Goal: Task Accomplishment & Management: Complete application form

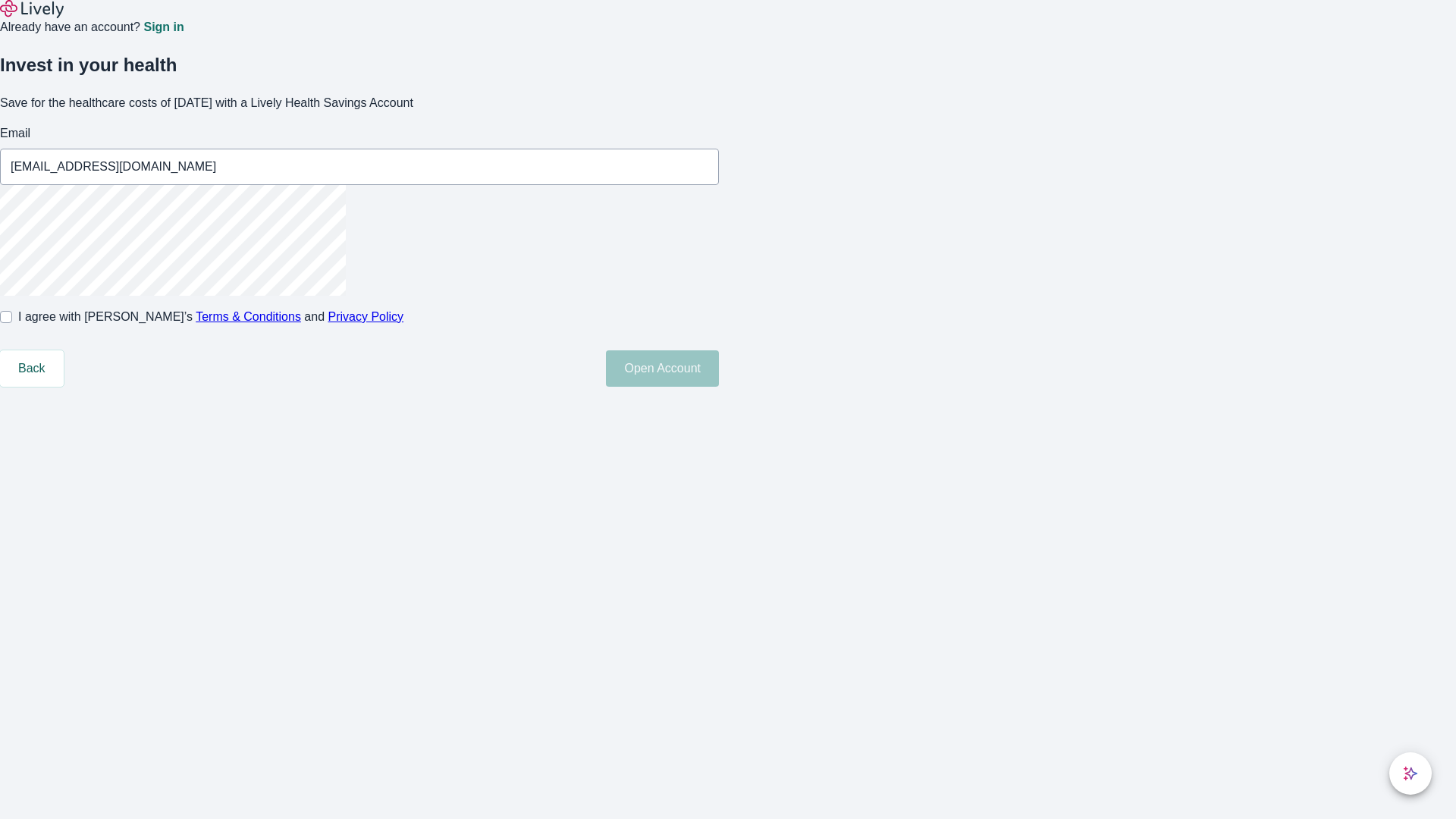
click at [12, 323] on input "I agree with Lively’s Terms & Conditions and Privacy Policy" at bounding box center [6, 316] width 12 height 12
checkbox input "true"
click at [719, 387] on button "Open Account" at bounding box center [662, 368] width 113 height 36
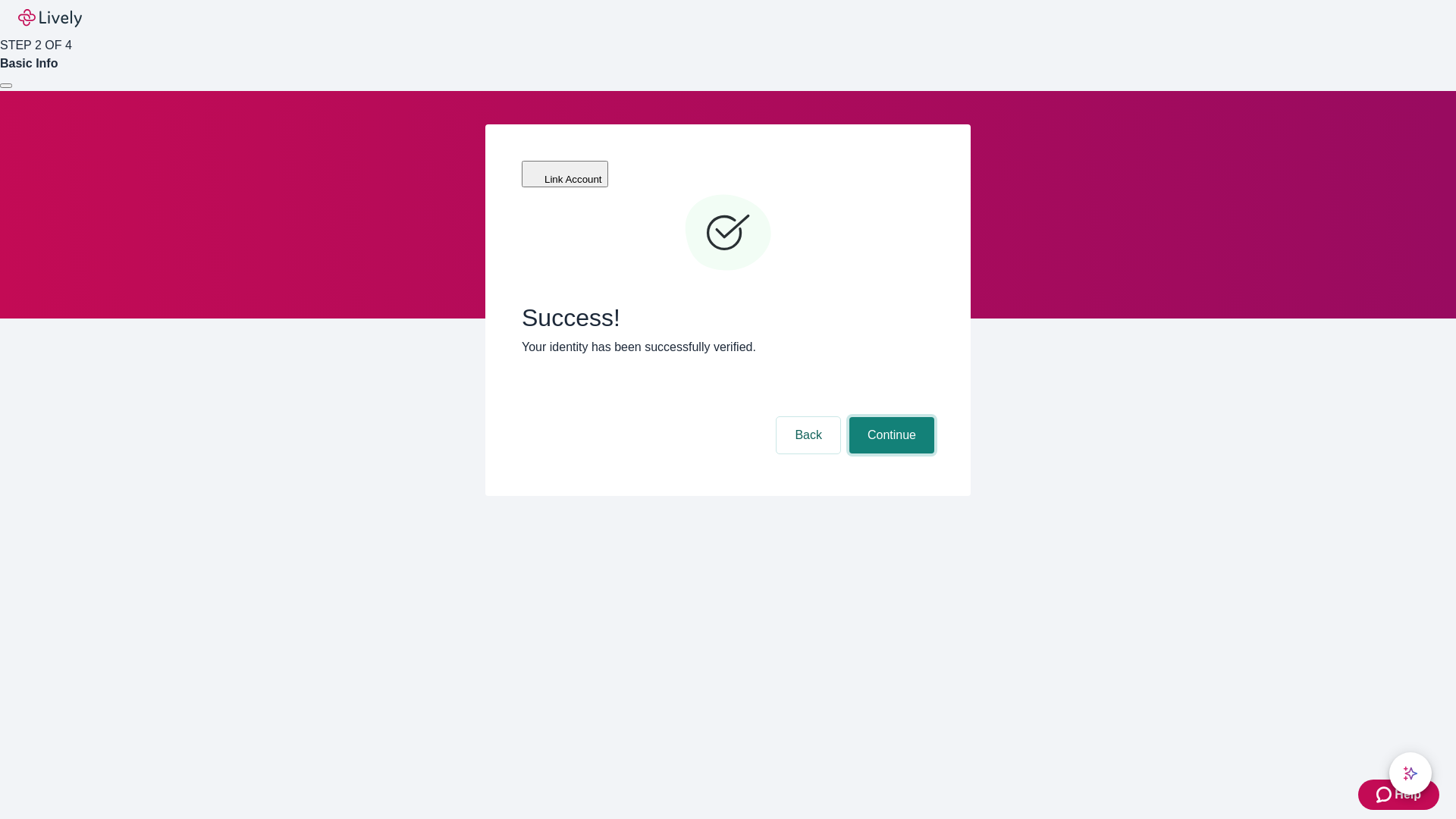
click at [889, 417] on button "Continue" at bounding box center [892, 435] width 85 height 36
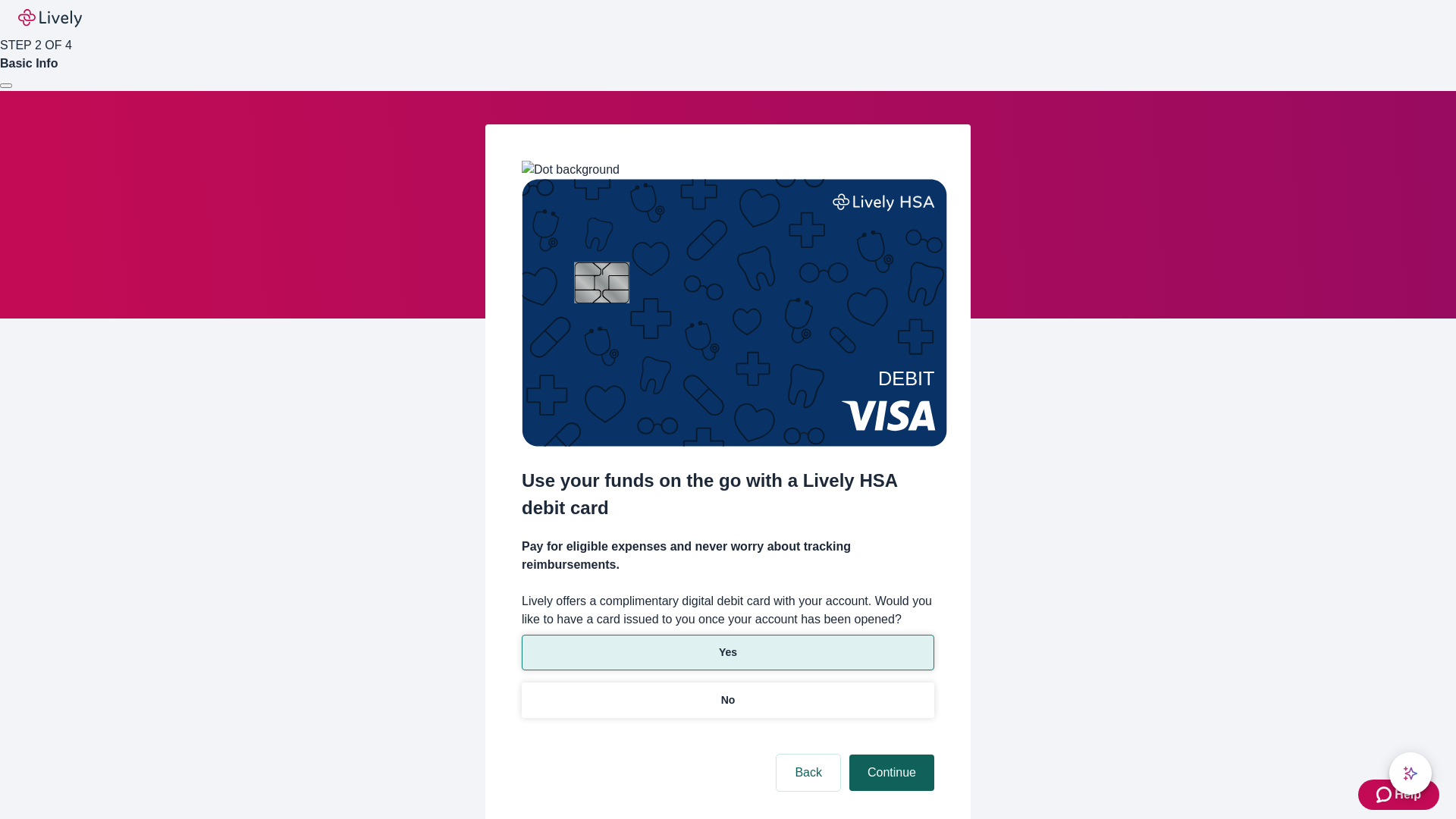
click at [727, 645] on p "Yes" at bounding box center [728, 652] width 19 height 16
click at [889, 754] on button "Continue" at bounding box center [892, 772] width 85 height 36
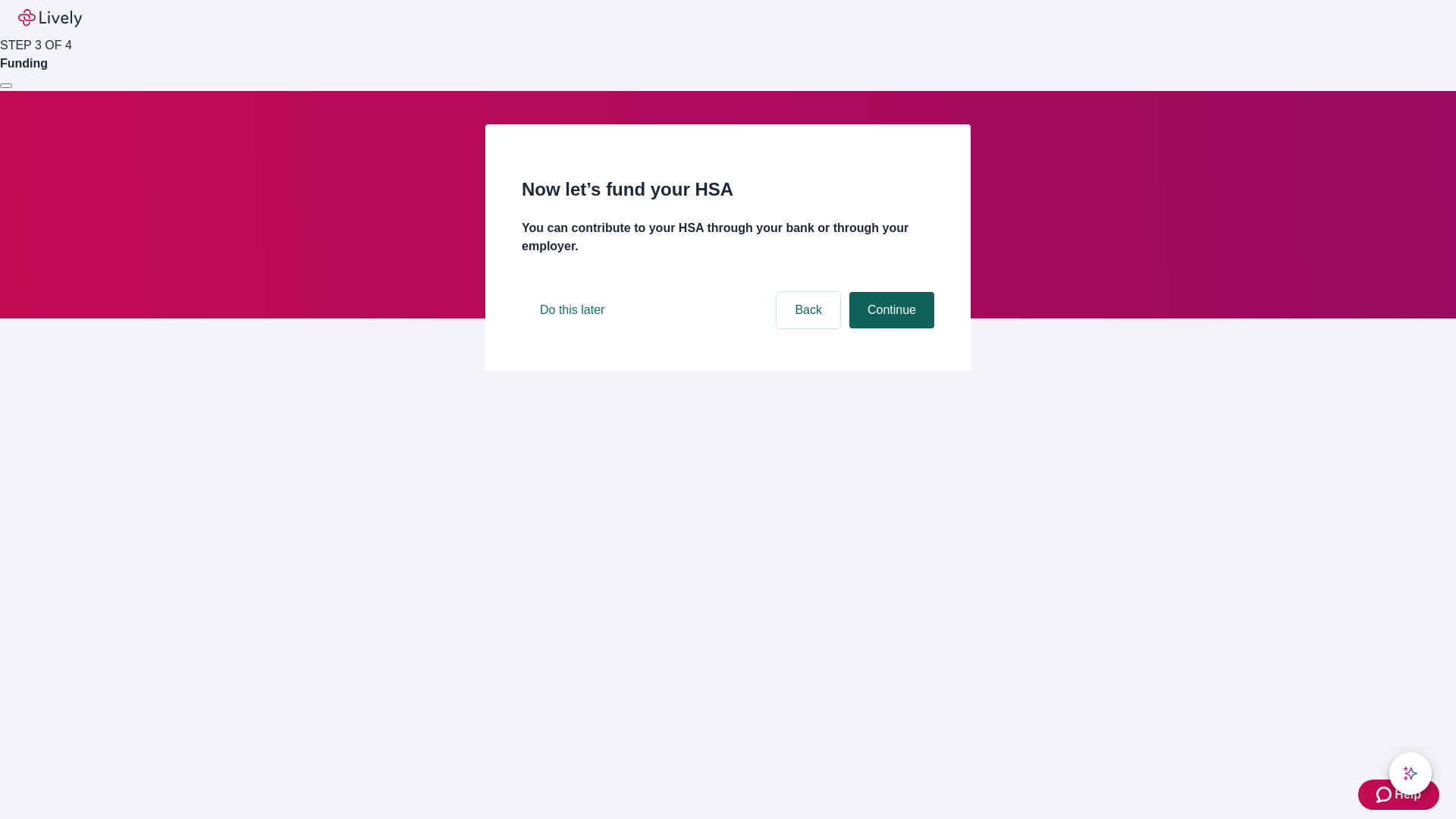
click at [889, 329] on button "Continue" at bounding box center [892, 310] width 85 height 36
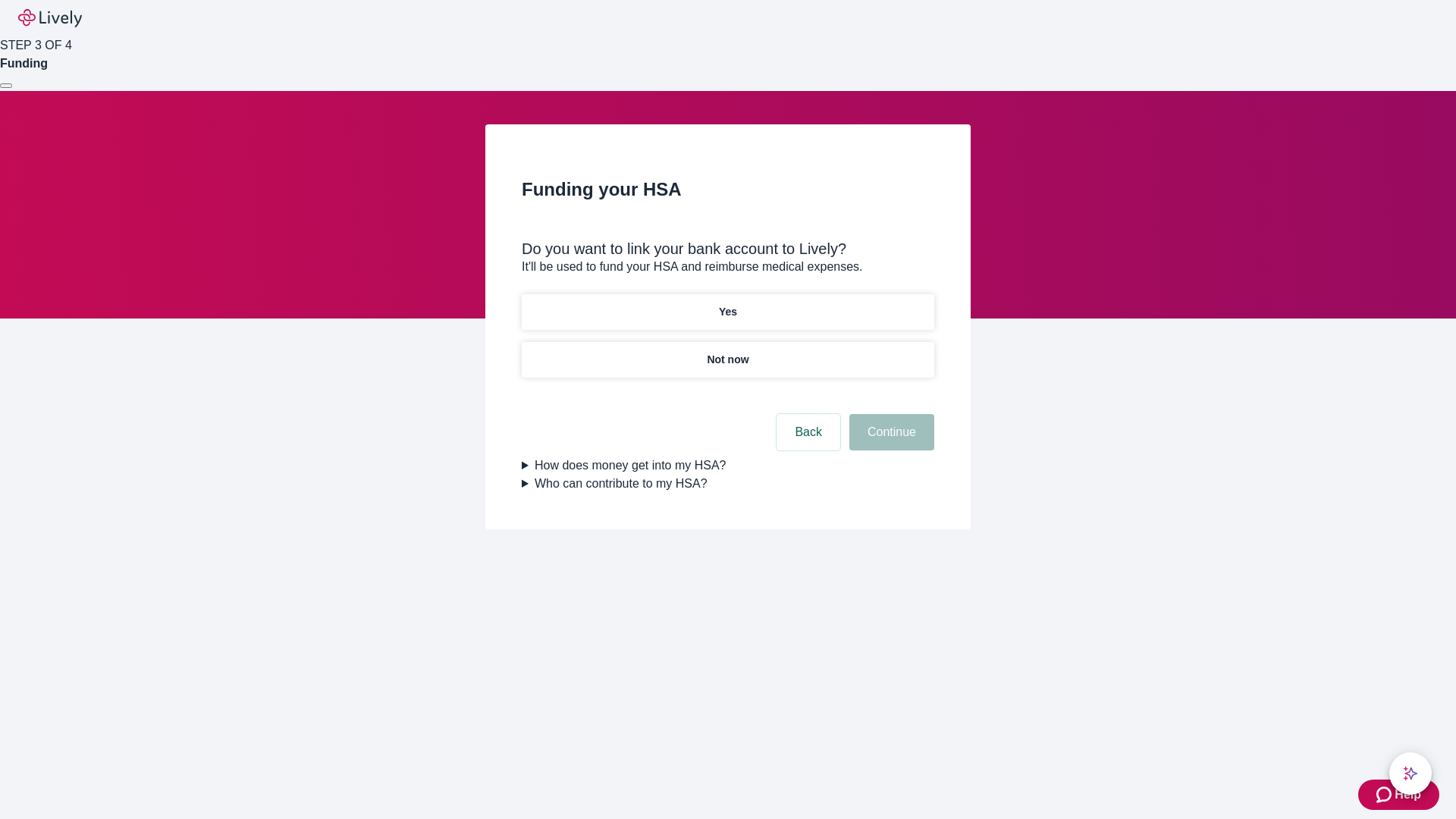
click at [727, 352] on p "Not now" at bounding box center [727, 359] width 42 height 16
click at [889, 441] on button "Continue" at bounding box center [892, 431] width 85 height 36
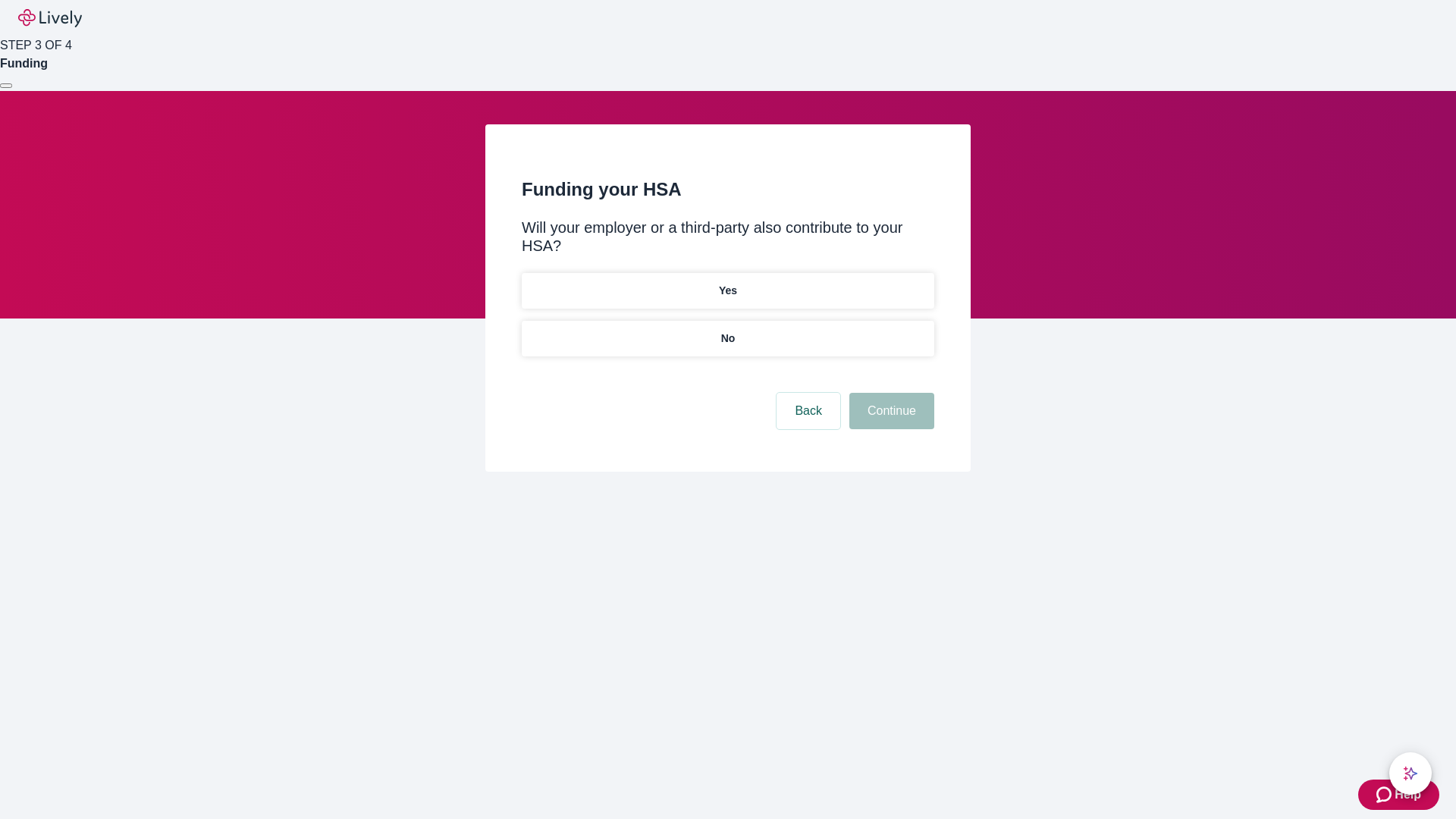
click at [727, 330] on p "No" at bounding box center [728, 338] width 15 height 16
click at [889, 393] on button "Continue" at bounding box center [892, 411] width 85 height 36
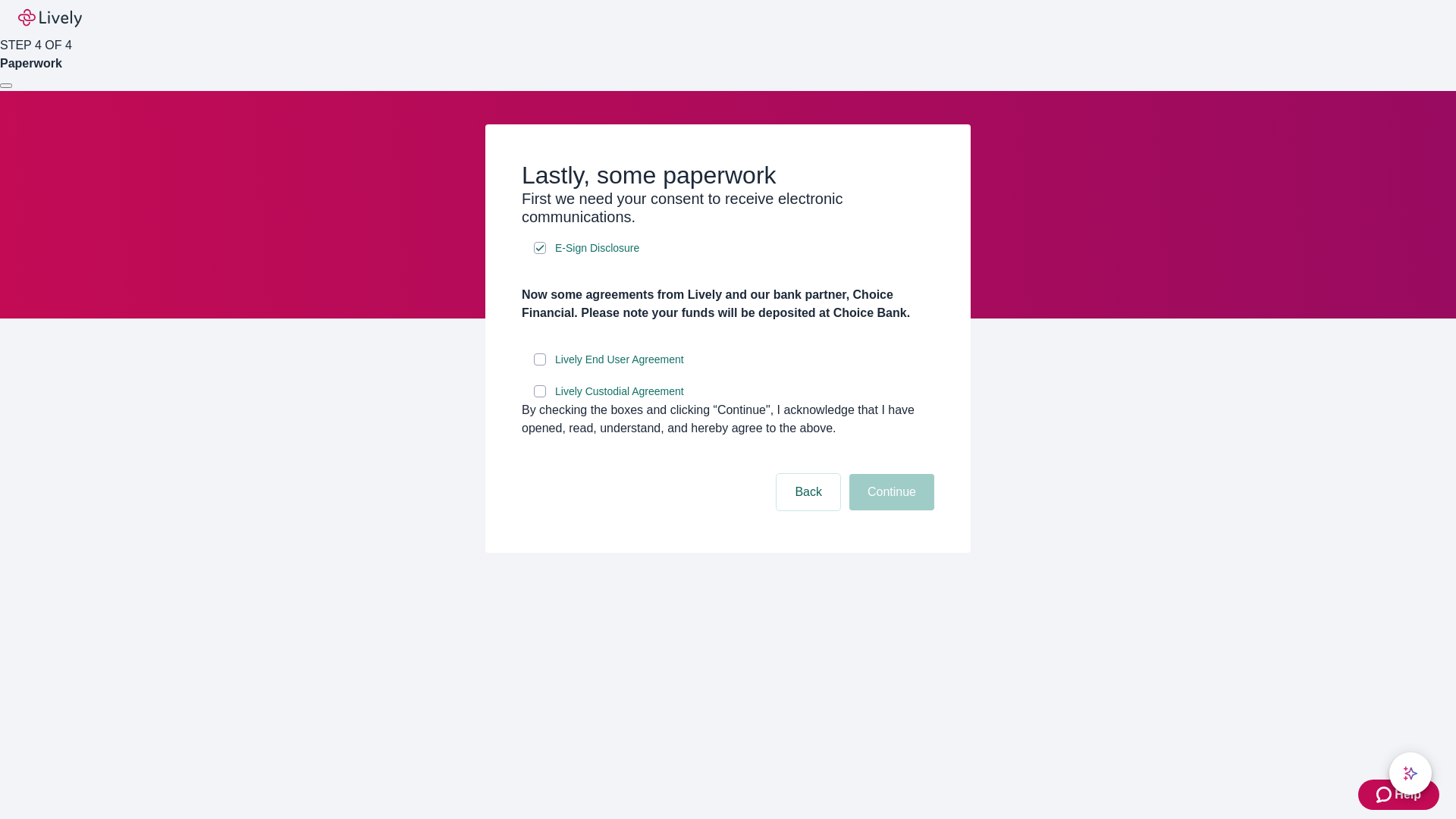
click at [540, 366] on input "Lively End User Agreement" at bounding box center [539, 359] width 12 height 12
checkbox input "true"
click at [540, 397] on input "Lively Custodial Agreement" at bounding box center [539, 391] width 12 height 12
checkbox input "true"
click at [889, 511] on button "Continue" at bounding box center [892, 491] width 85 height 36
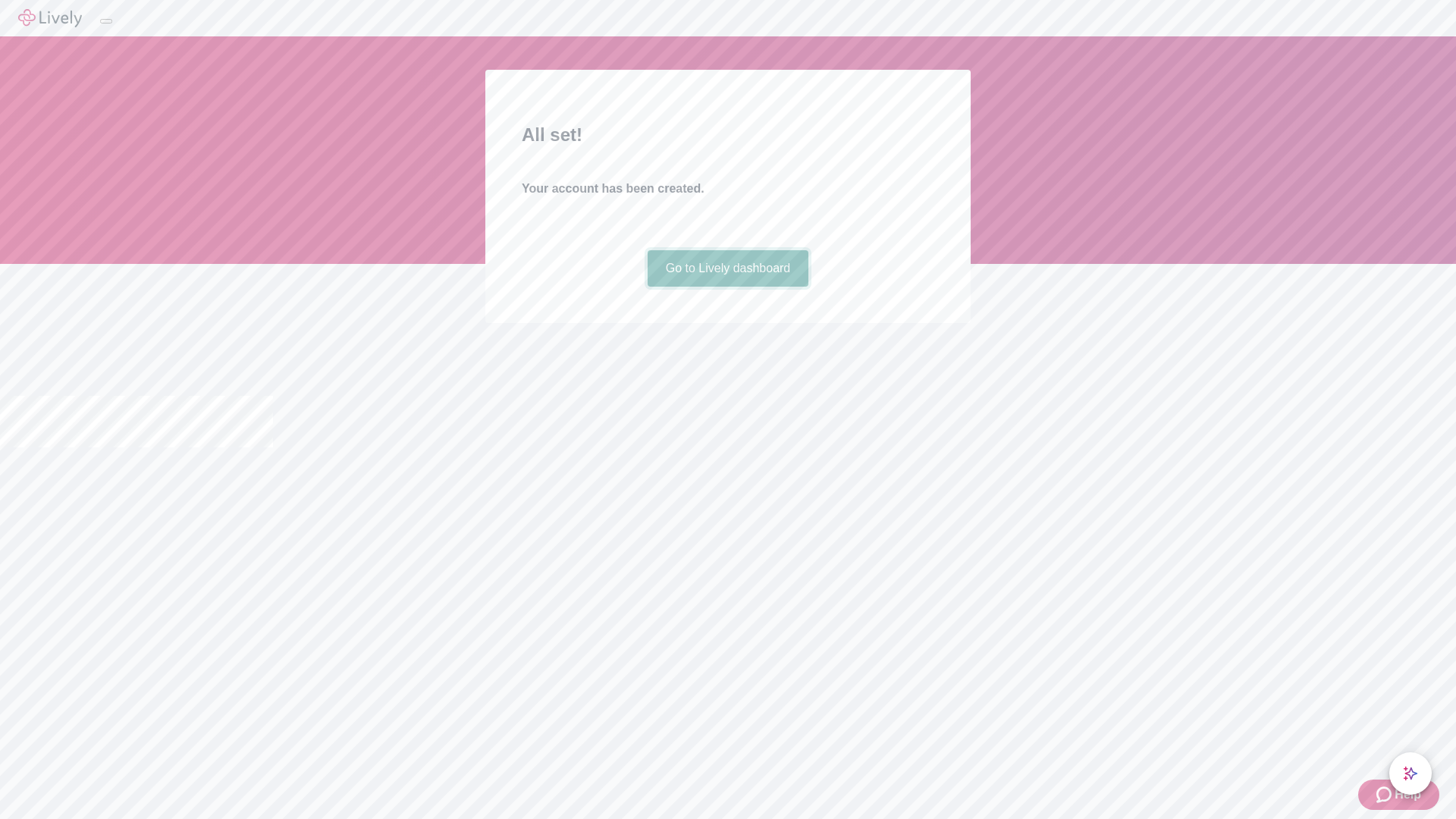
click at [727, 287] on link "Go to Lively dashboard" at bounding box center [728, 267] width 162 height 36
